Goal: Information Seeking & Learning: Learn about a topic

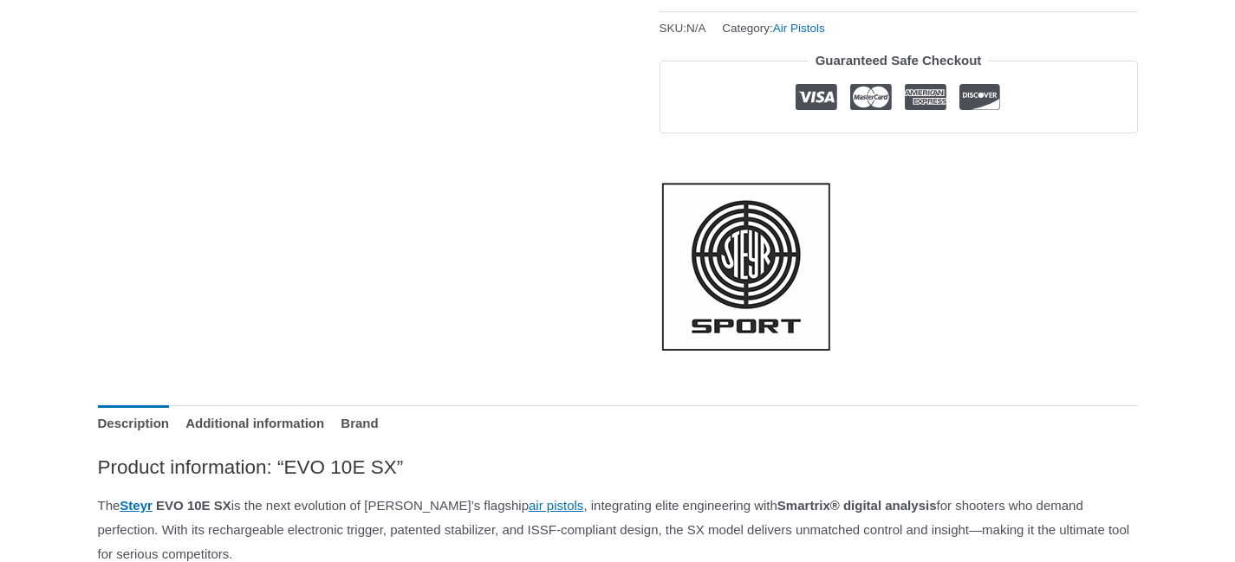
scroll to position [607, 0]
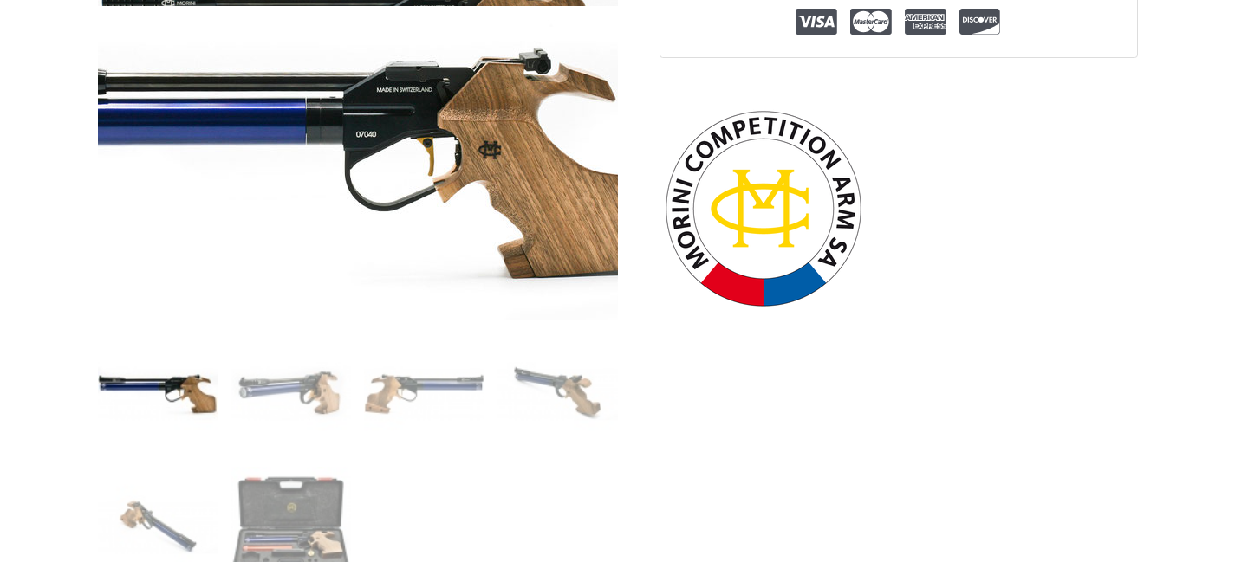
scroll to position [520, 0]
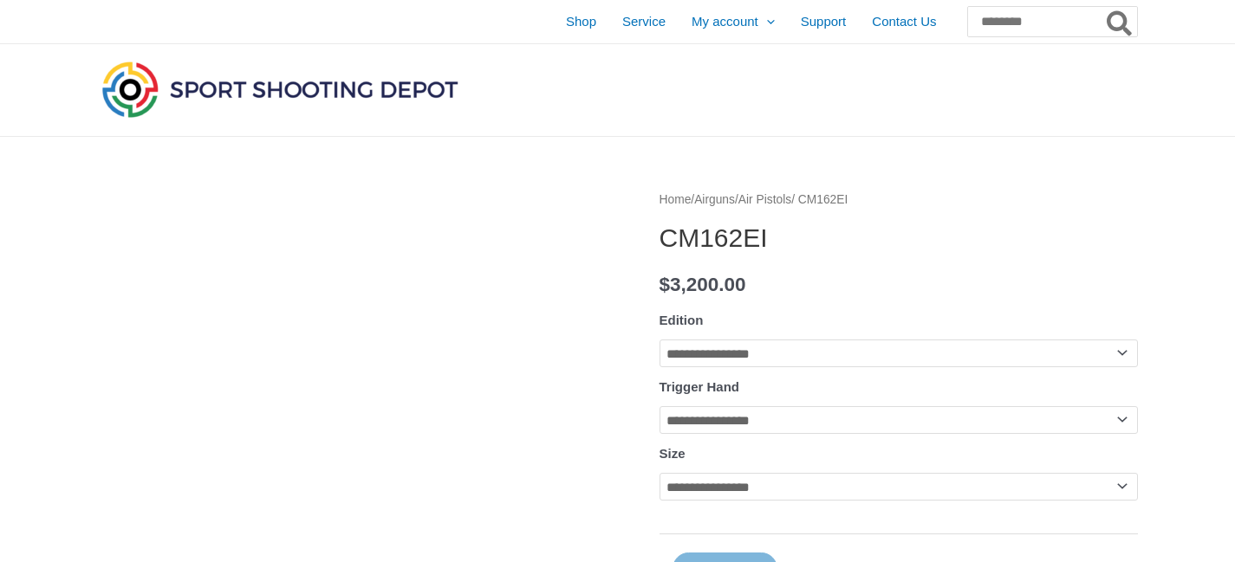
select select
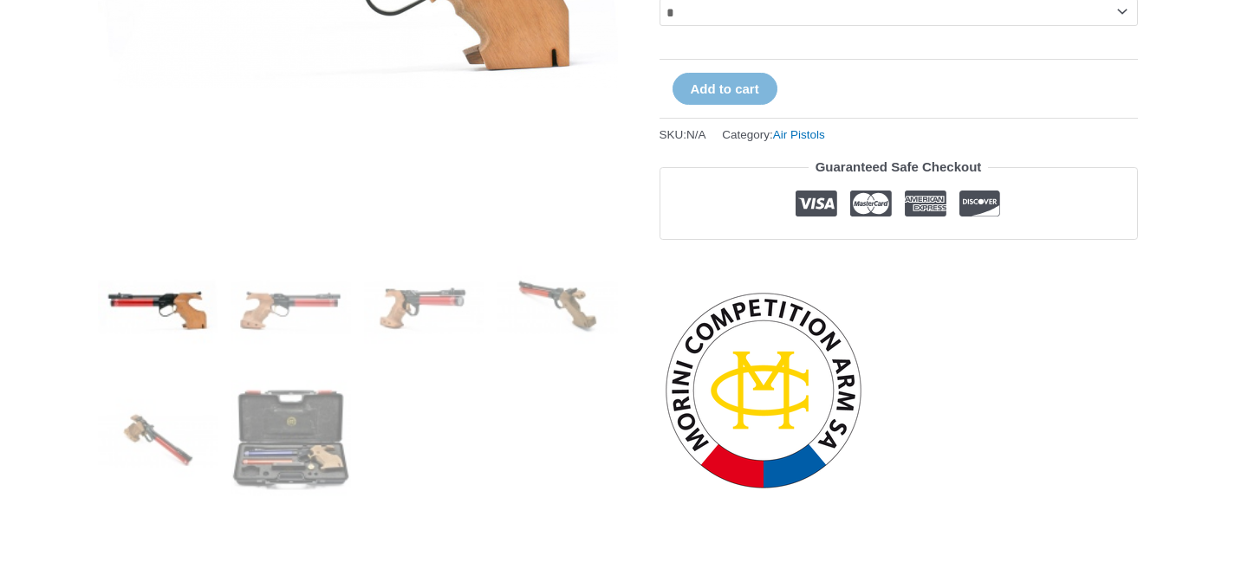
scroll to position [607, 0]
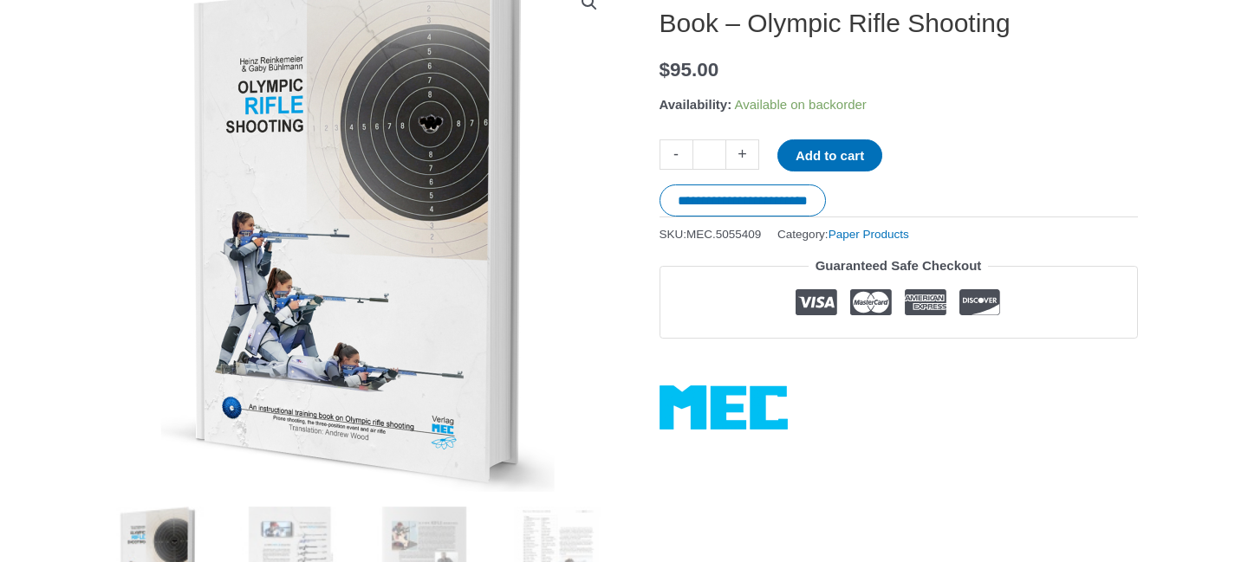
scroll to position [520, 0]
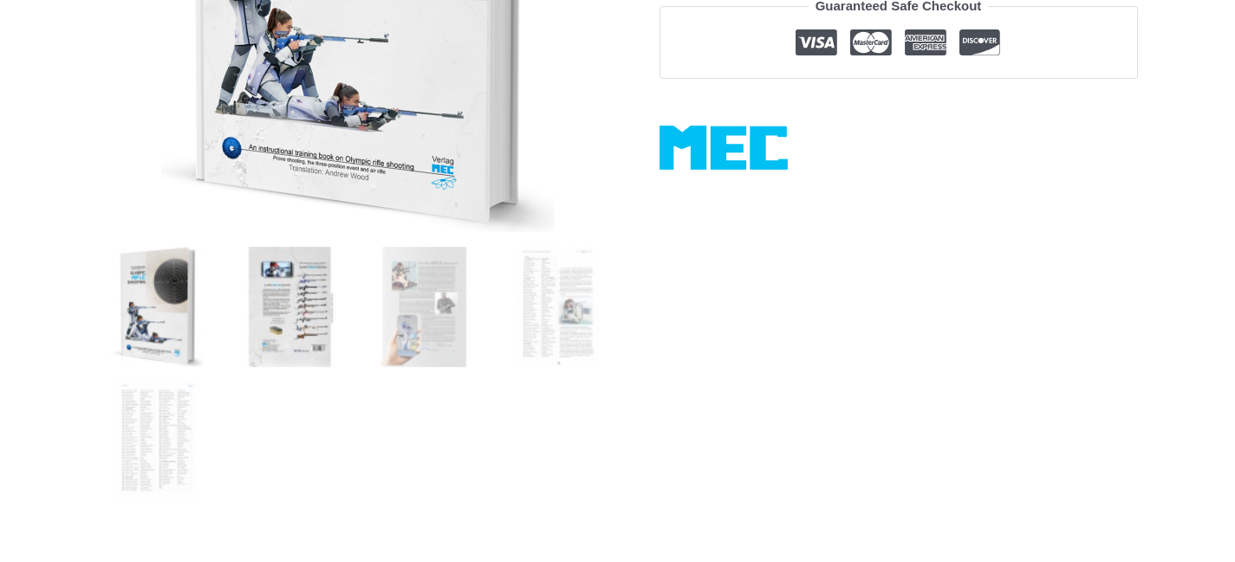
click at [314, 327] on img at bounding box center [290, 307] width 120 height 120
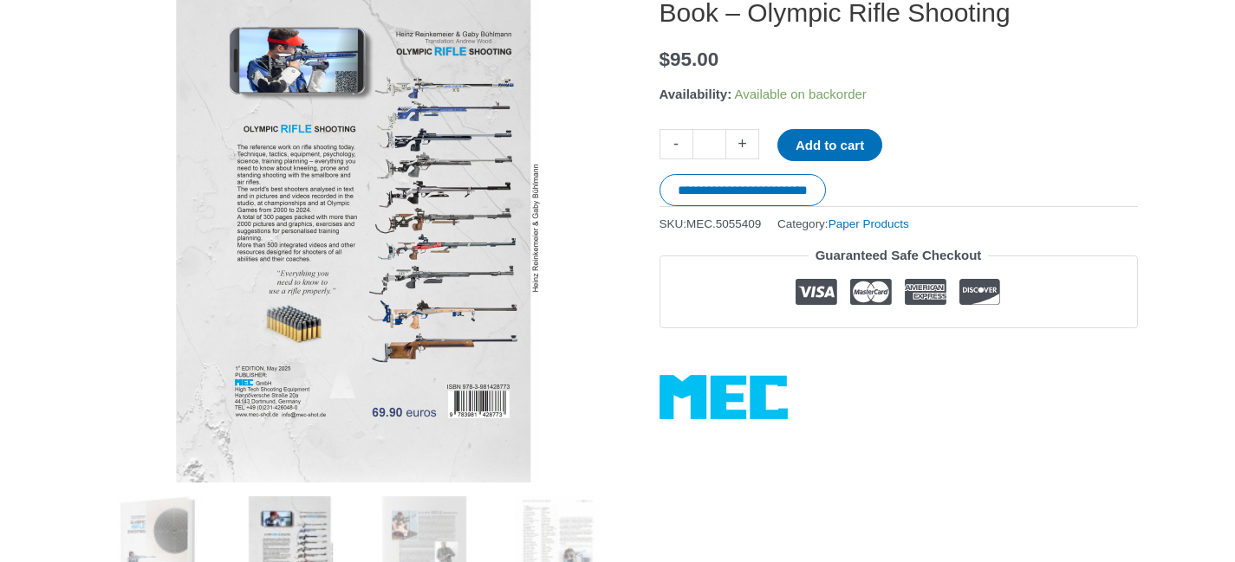
scroll to position [260, 0]
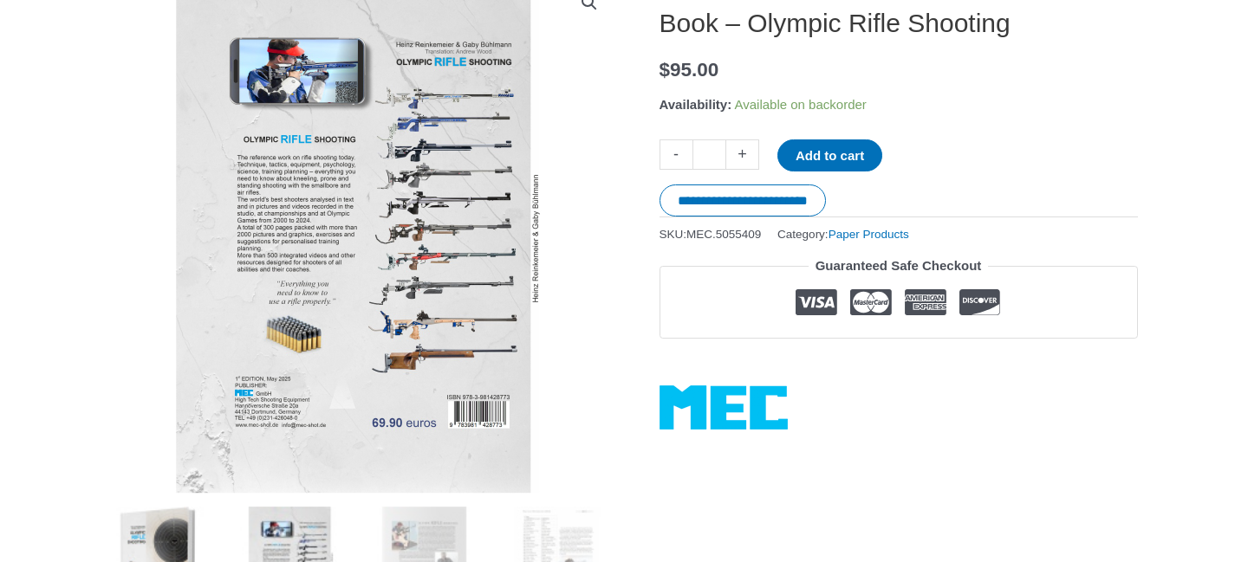
click at [172, 510] on img at bounding box center [158, 567] width 120 height 120
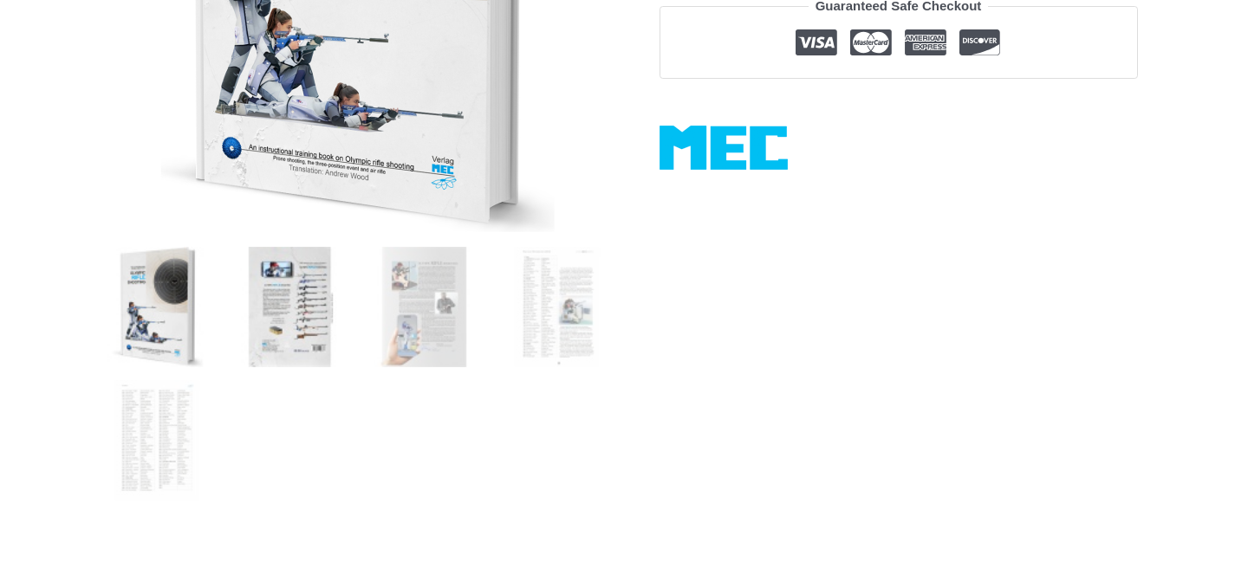
click at [261, 321] on img at bounding box center [290, 307] width 120 height 120
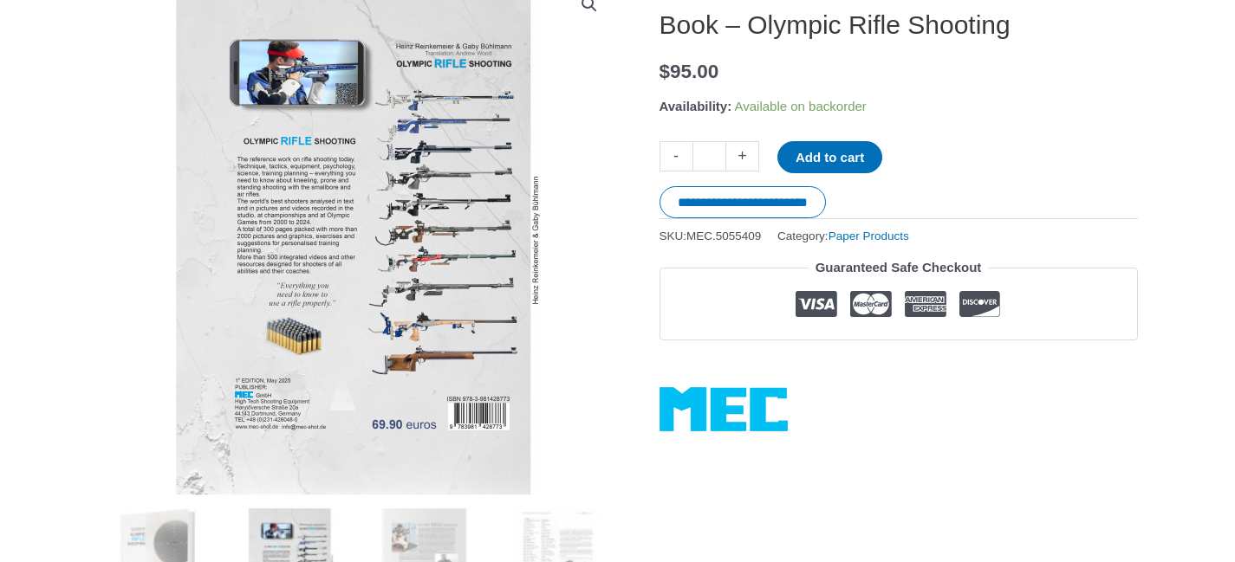
scroll to position [173, 0]
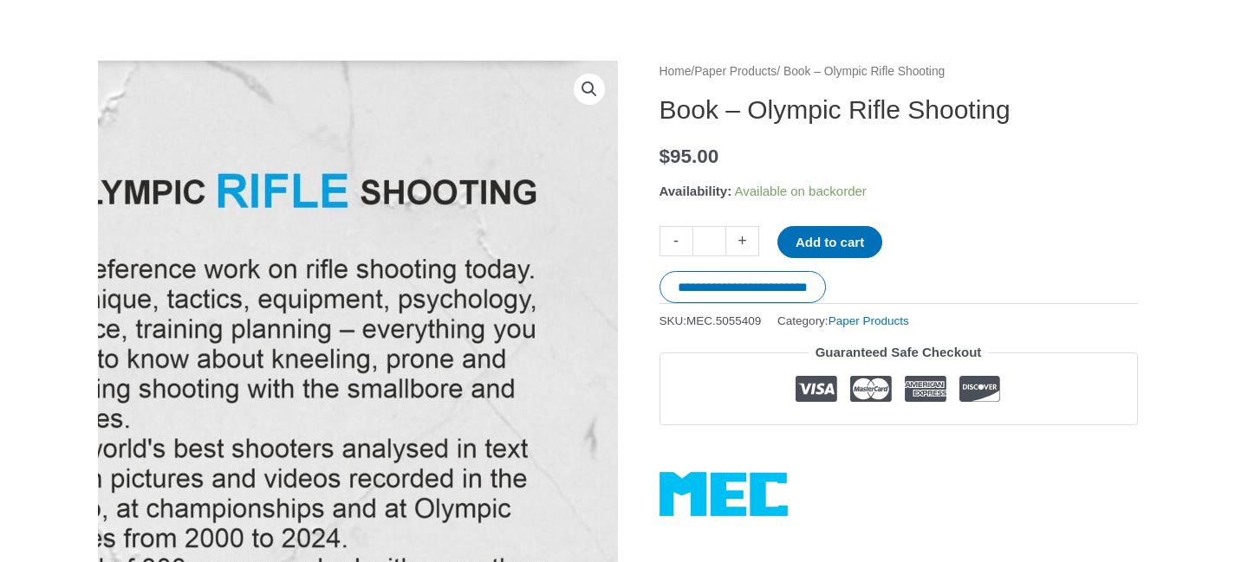
drag, startPoint x: 263, startPoint y: 236, endPoint x: 0, endPoint y: 243, distance: 262.7
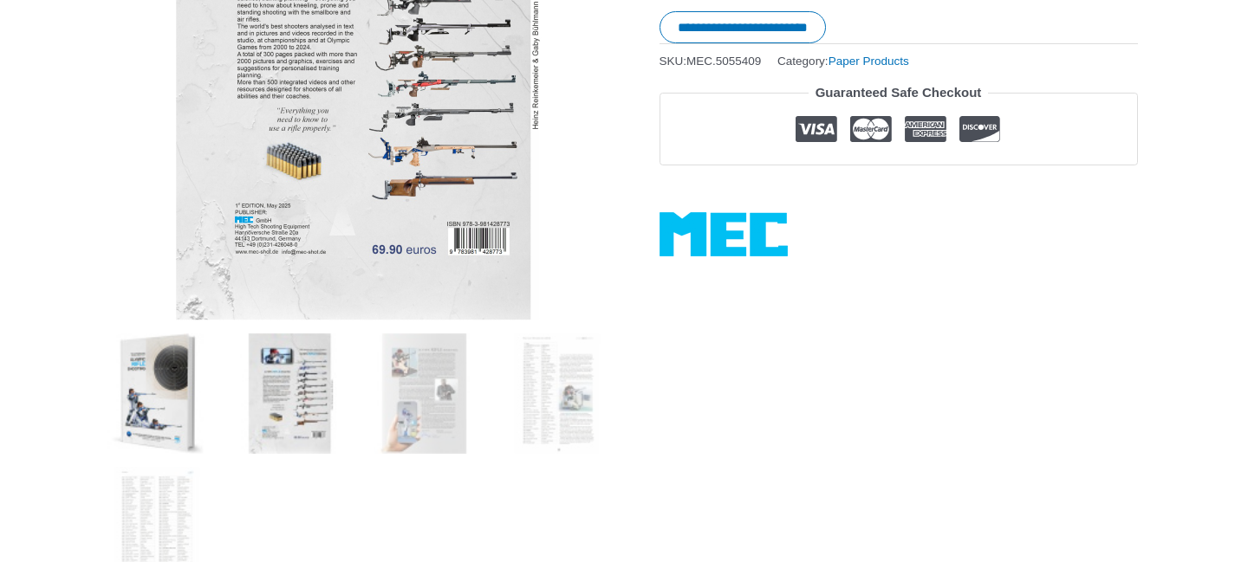
click at [183, 451] on img at bounding box center [158, 394] width 120 height 120
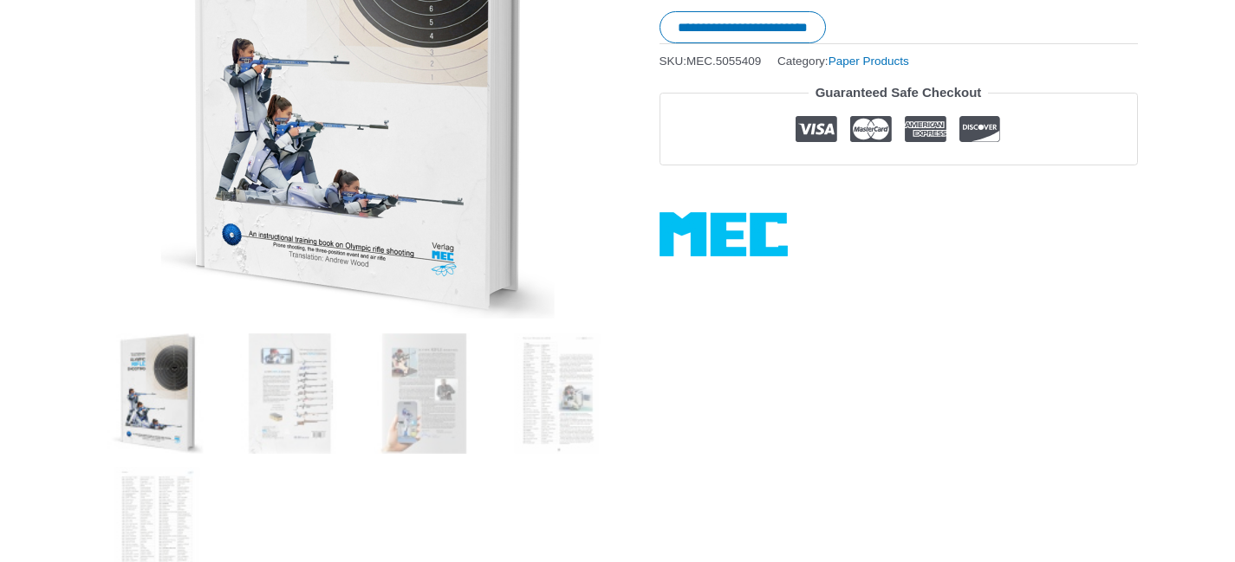
scroll to position [260, 0]
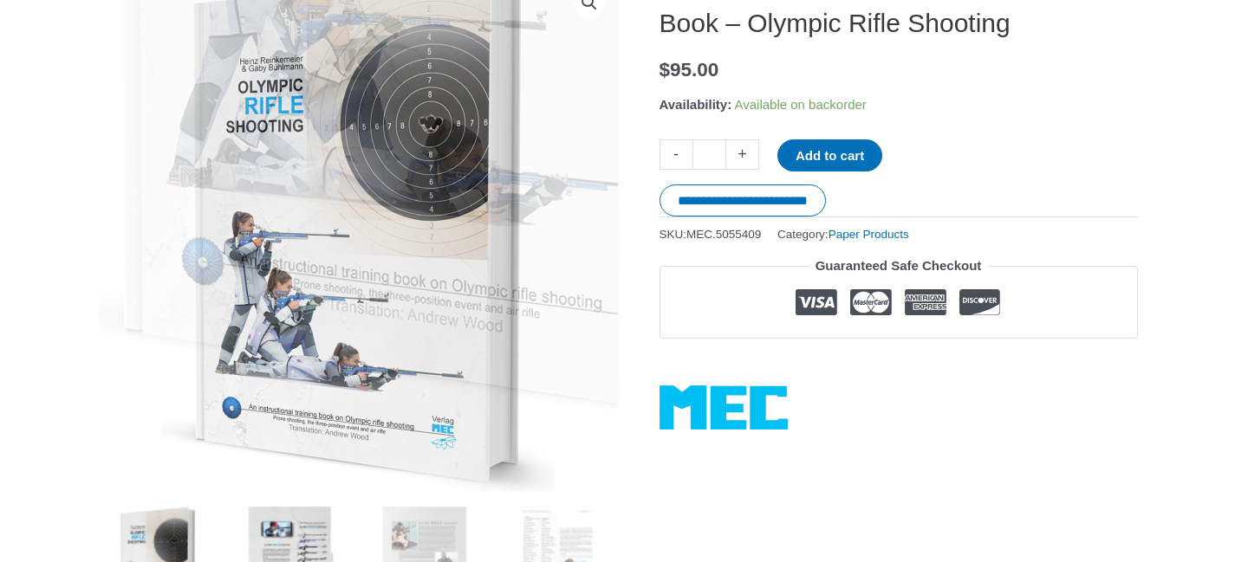
click at [270, 512] on img at bounding box center [290, 567] width 120 height 120
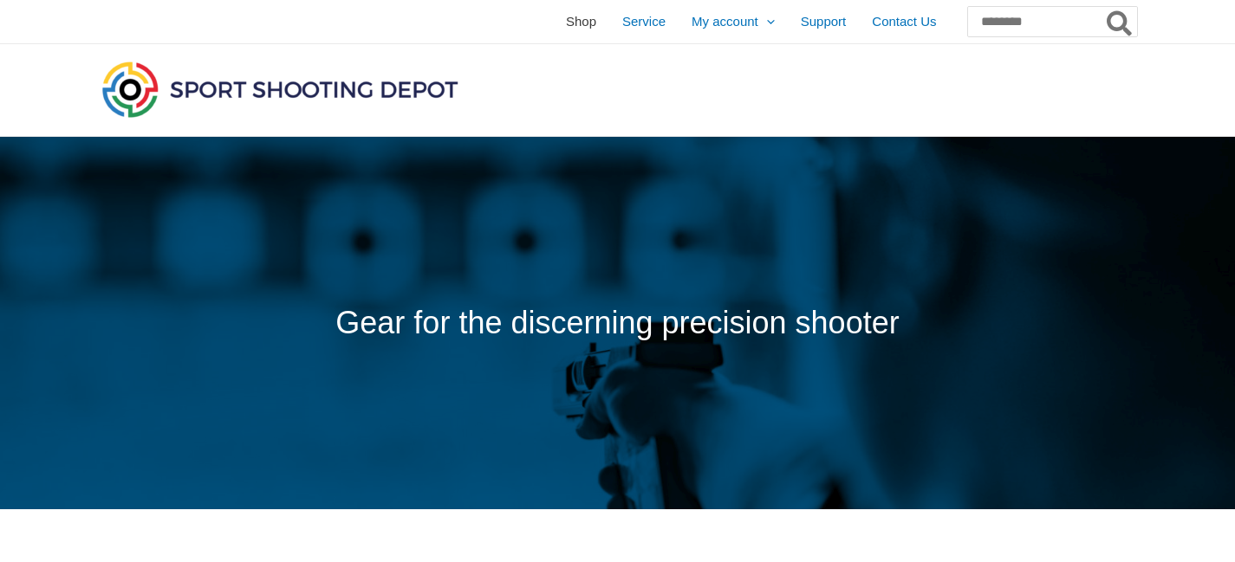
click at [566, 16] on span "Shop" at bounding box center [581, 21] width 30 height 43
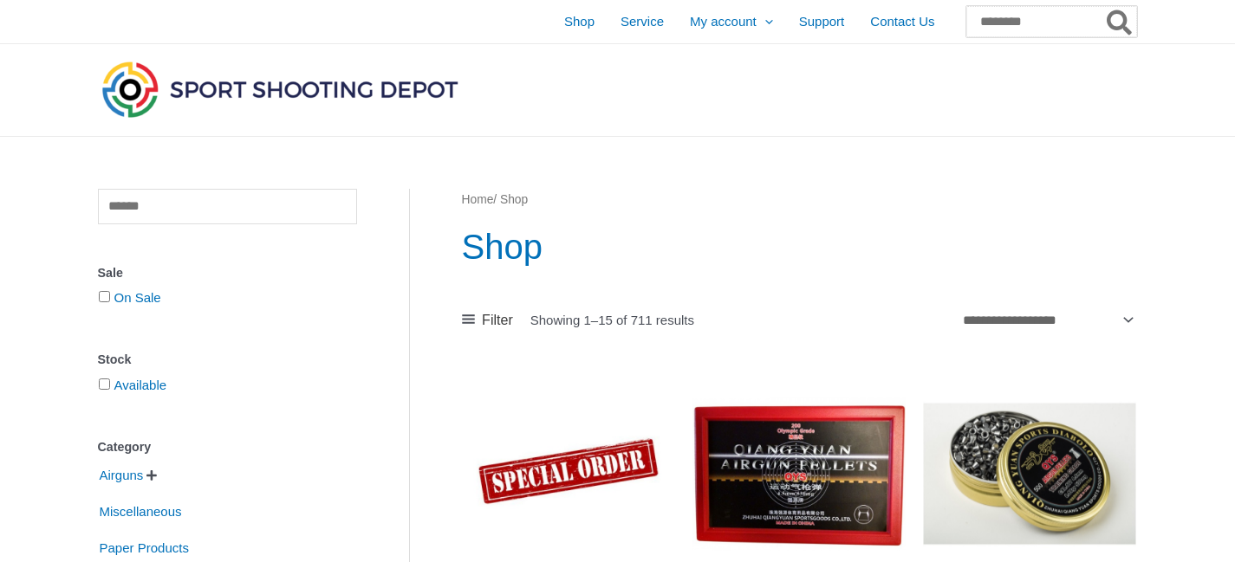
click at [984, 17] on input "Search for:" at bounding box center [1051, 21] width 171 height 31
type input "****"
click at [1103, 6] on button "Search" at bounding box center [1120, 21] width 34 height 31
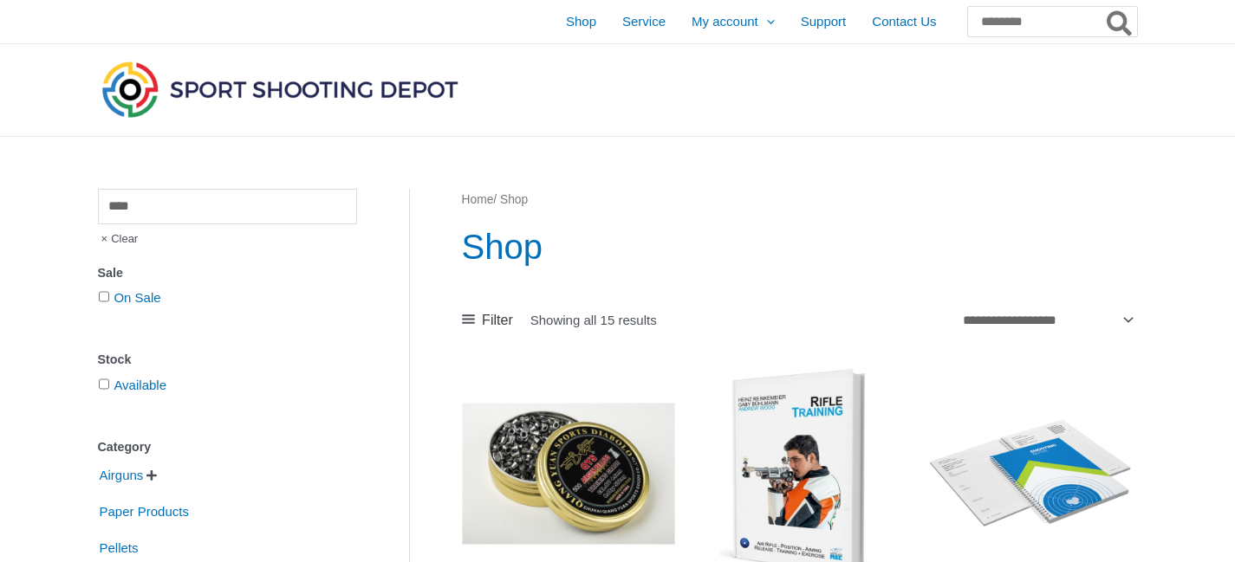
scroll to position [780, 0]
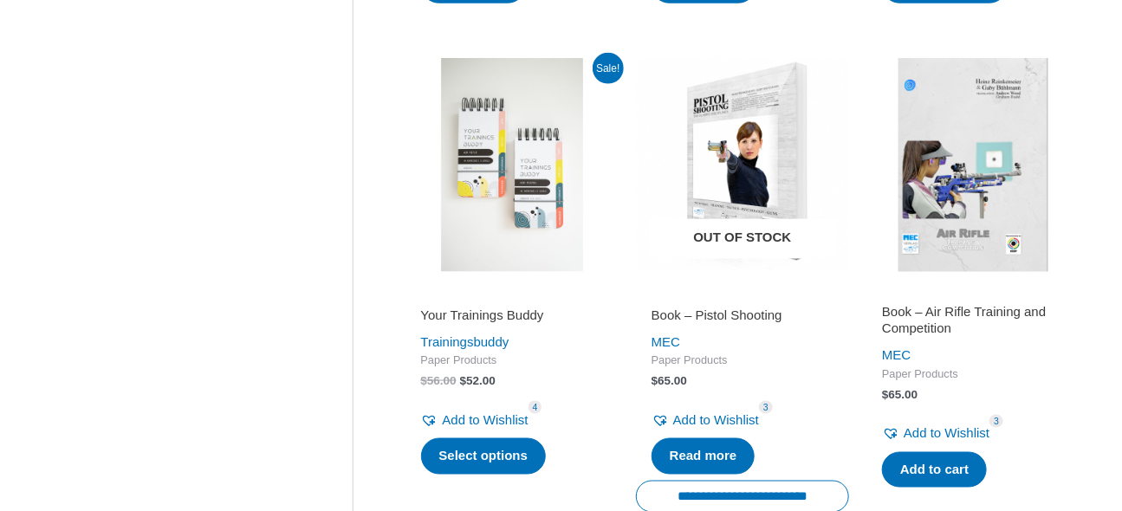
drag, startPoint x: 0, startPoint y: 0, endPoint x: 730, endPoint y: 151, distance: 745.9
click at [730, 151] on img at bounding box center [742, 164] width 213 height 213
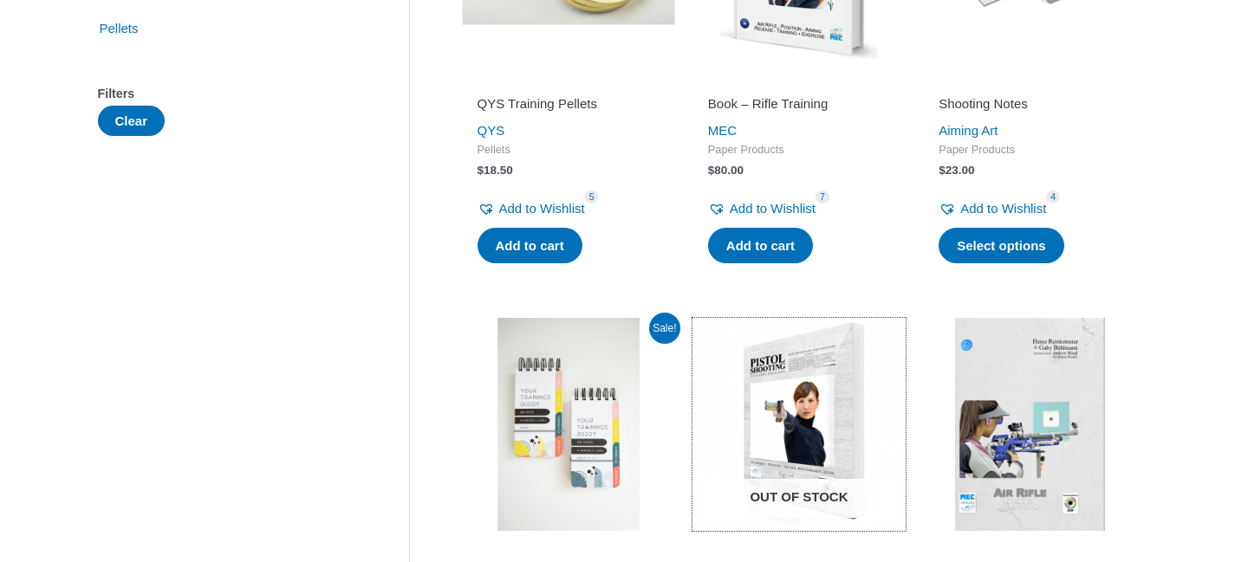
scroll to position [173, 0]
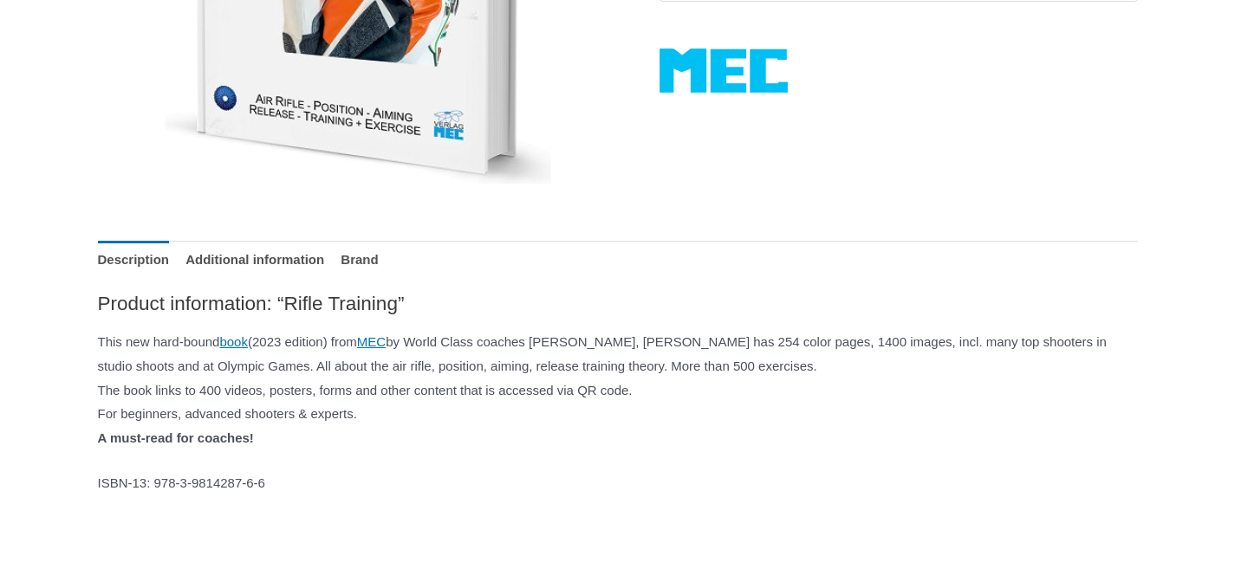
scroll to position [693, 0]
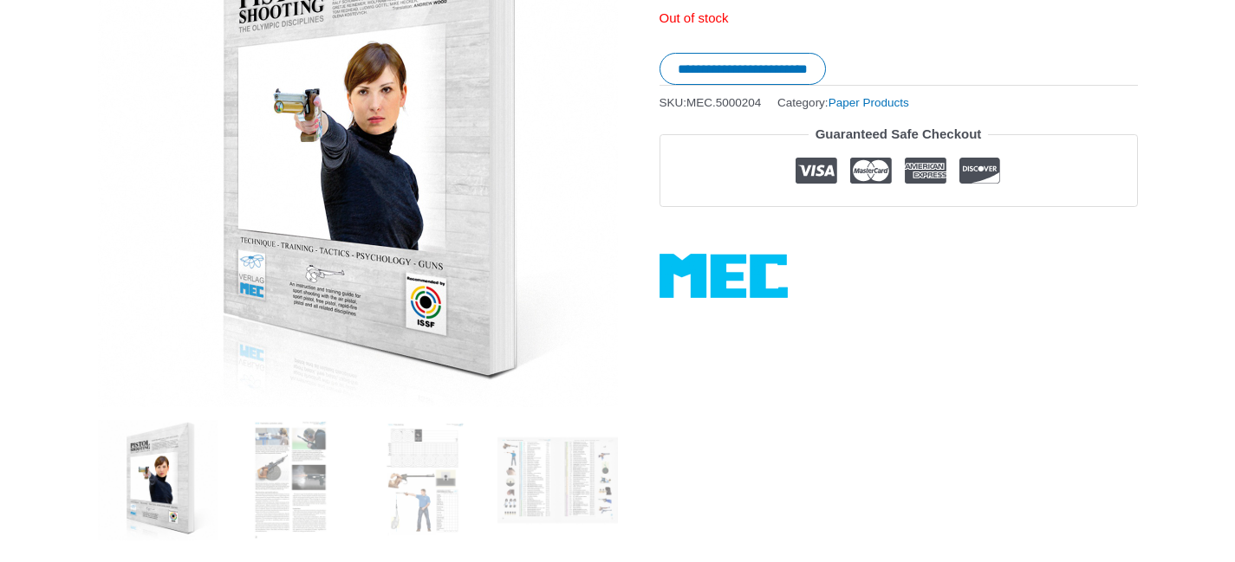
scroll to position [433, 0]
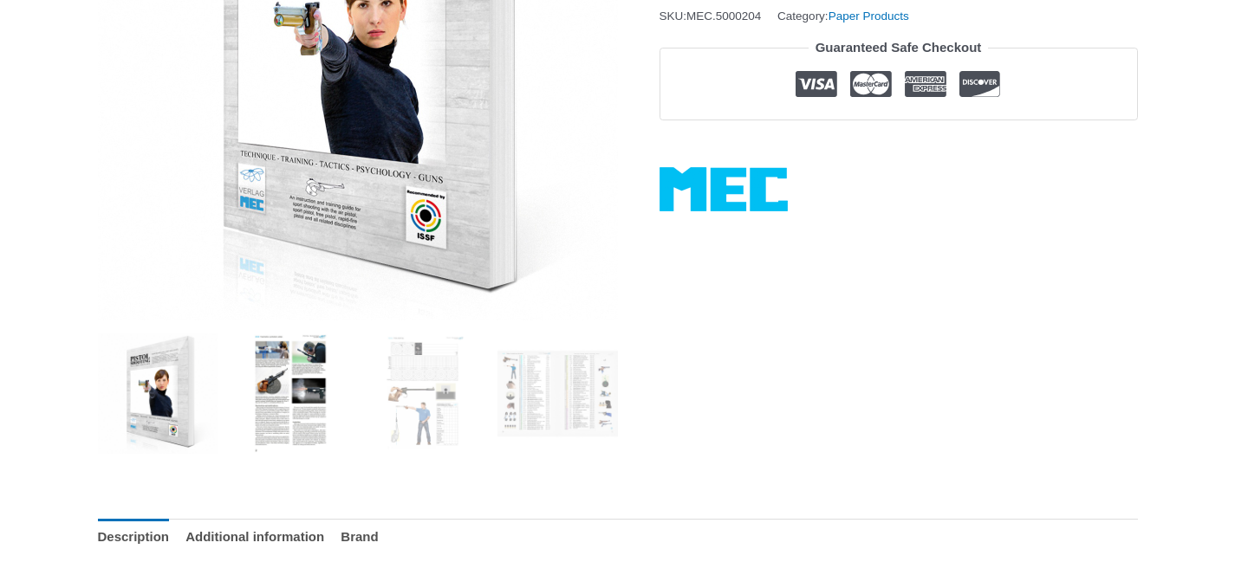
click at [279, 361] on img at bounding box center [290, 394] width 120 height 120
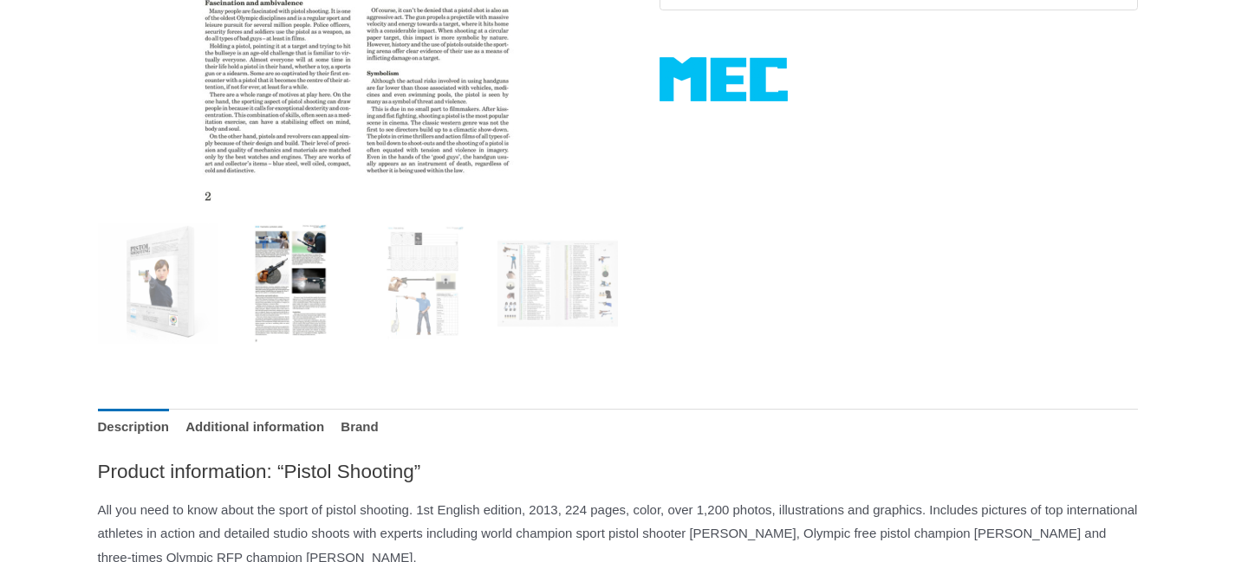
scroll to position [607, 0]
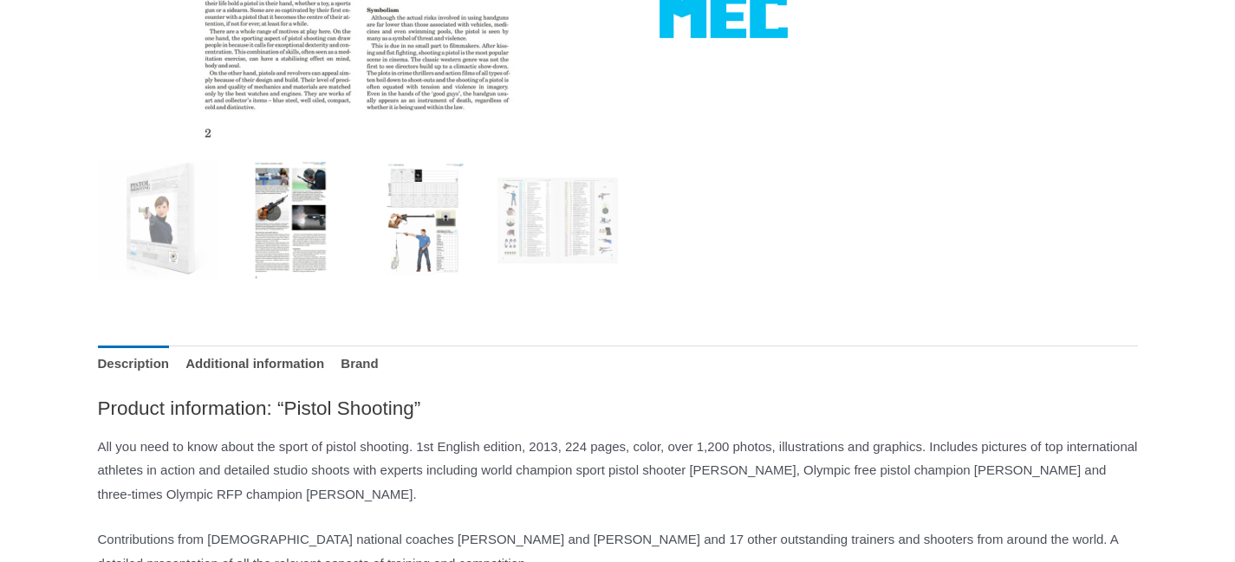
click at [400, 259] on img at bounding box center [424, 220] width 120 height 120
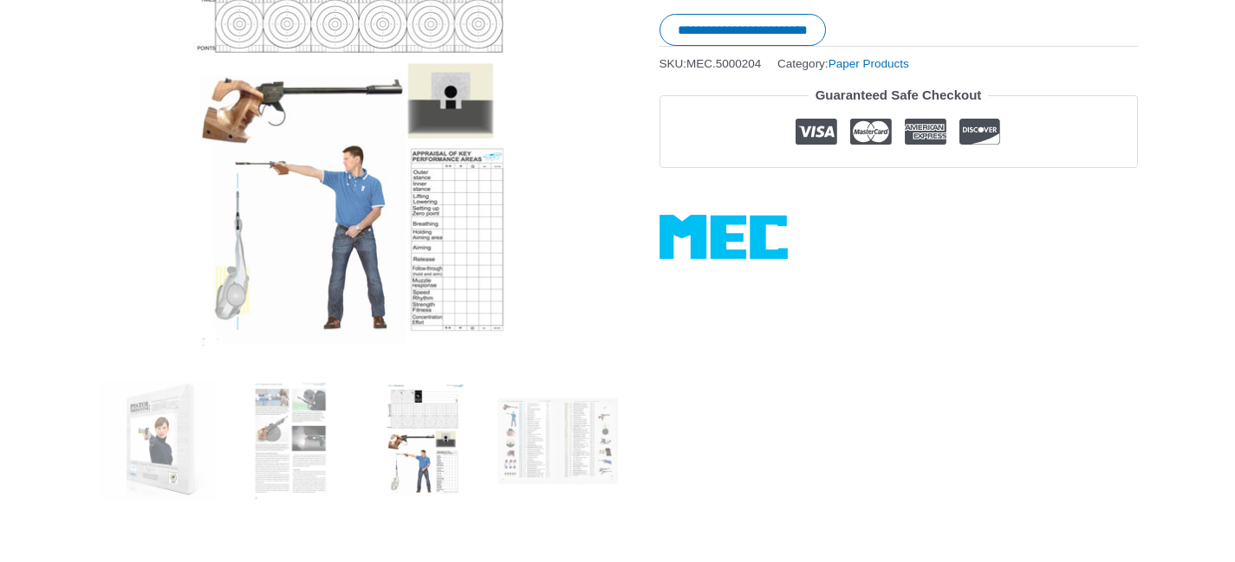
scroll to position [433, 0]
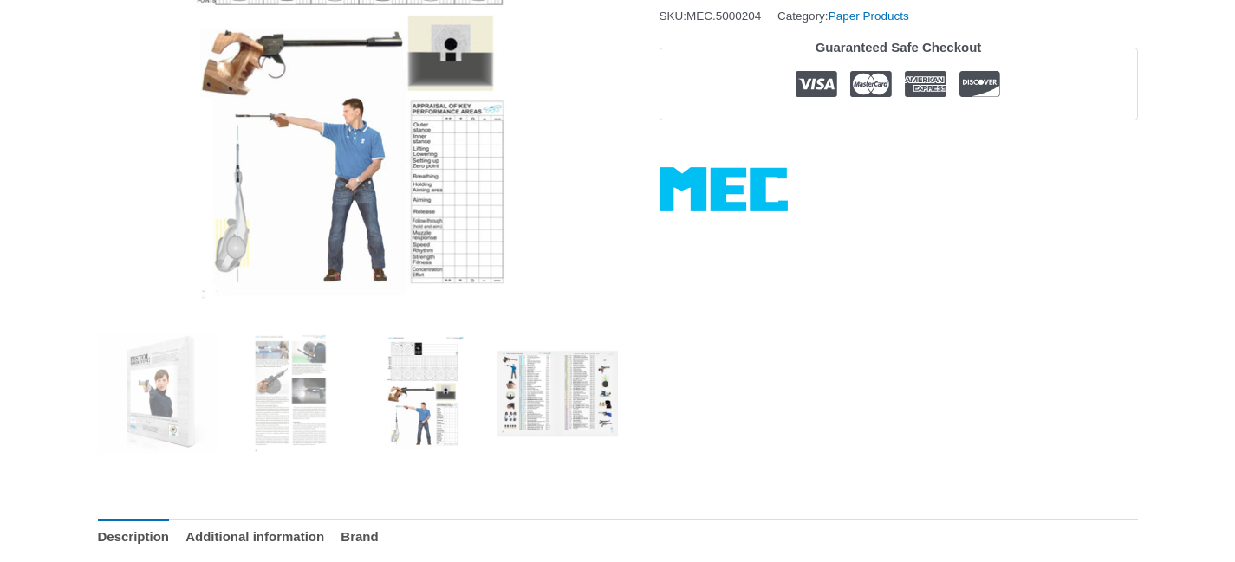
click at [611, 401] on img at bounding box center [557, 394] width 120 height 120
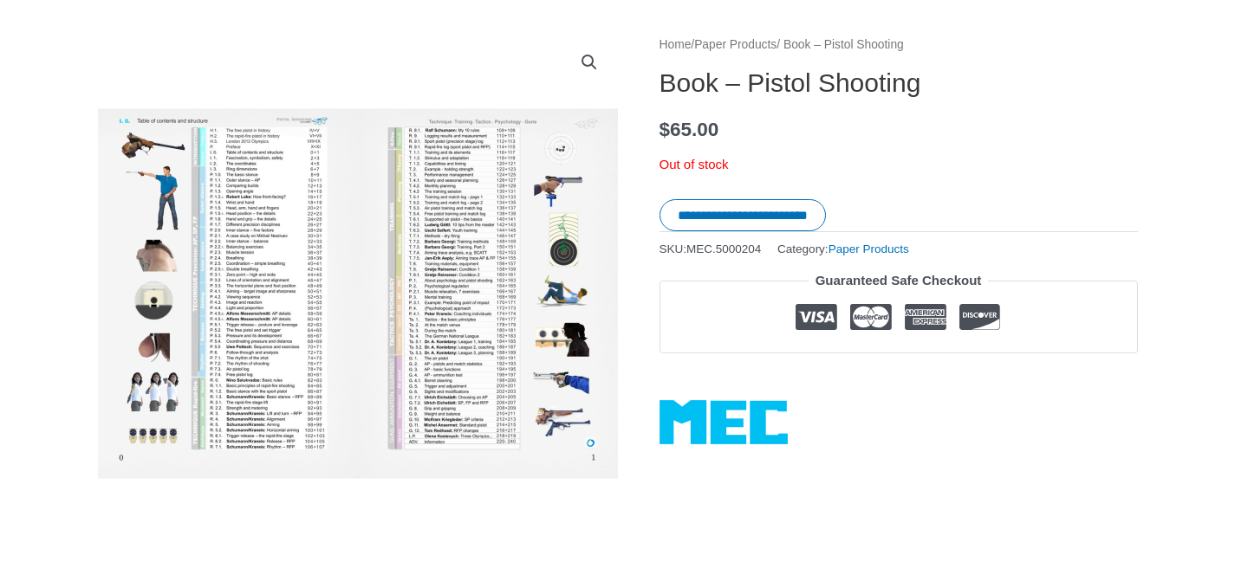
scroll to position [347, 0]
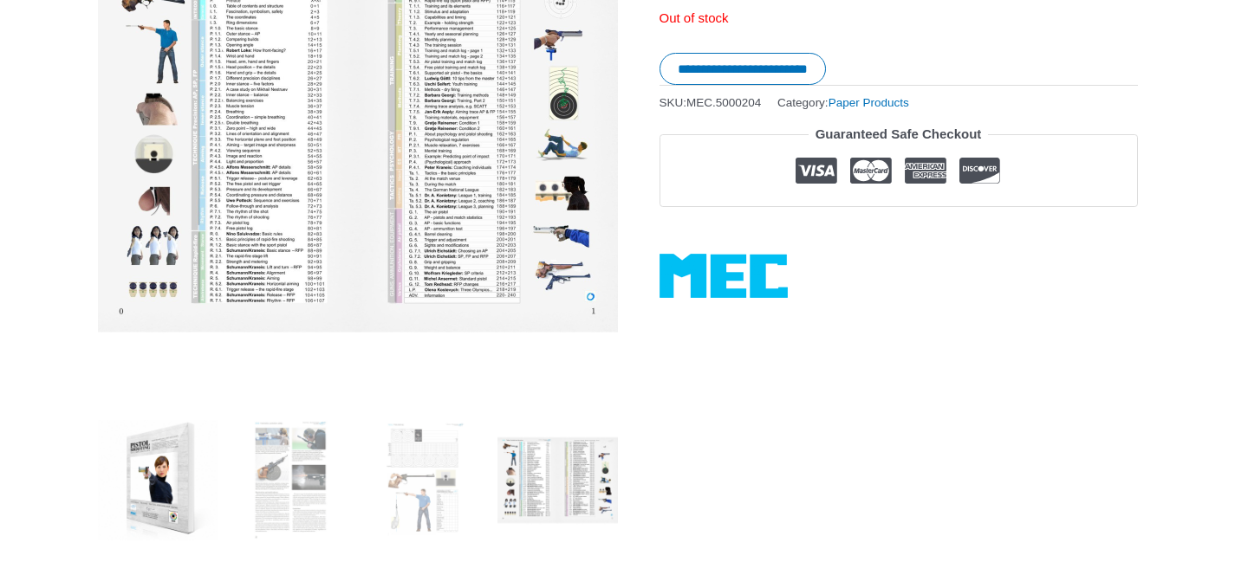
click at [130, 481] on img at bounding box center [158, 480] width 120 height 120
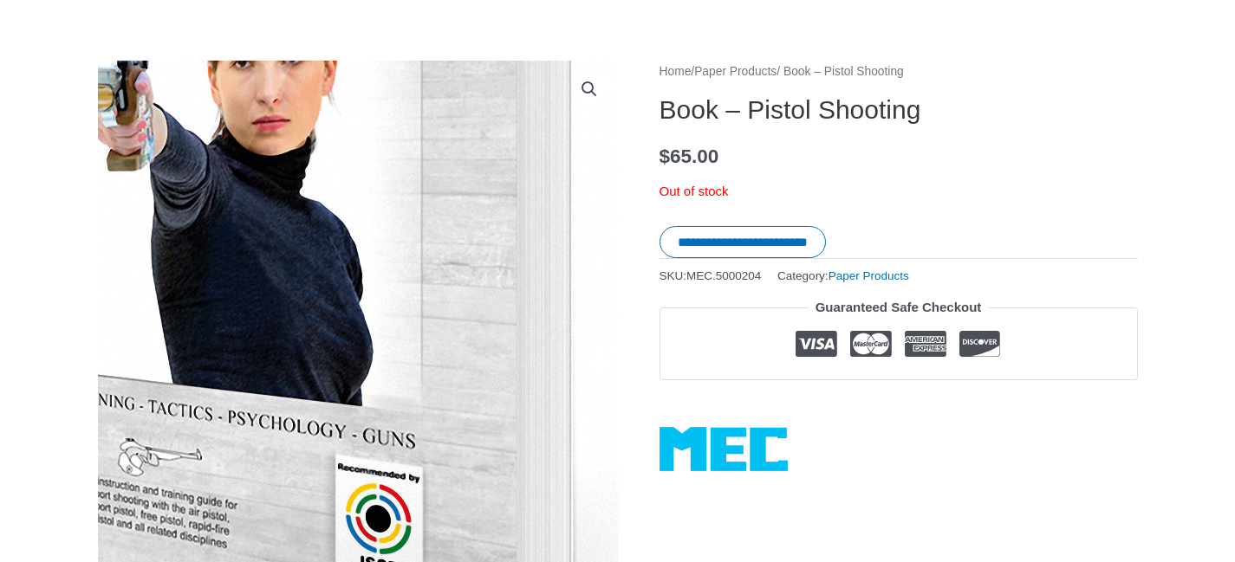
scroll to position [0, 0]
